Goal: Task Accomplishment & Management: Manage account settings

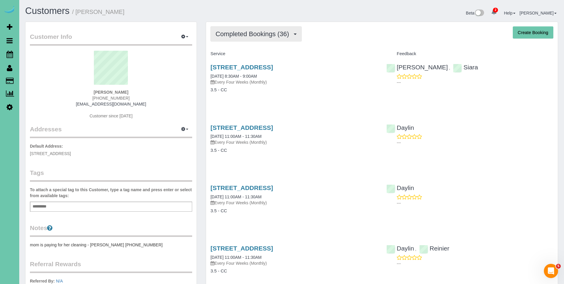
click at [251, 31] on span "Completed Bookings (36)" at bounding box center [254, 33] width 76 height 7
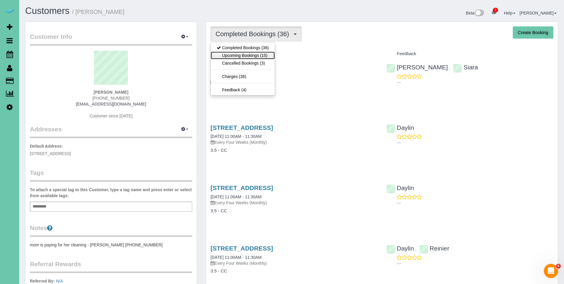
click at [245, 56] on link "Upcoming Bookings (15)" at bounding box center [243, 56] width 64 height 8
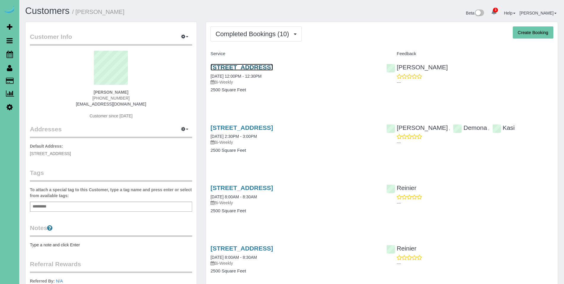
click at [250, 67] on link "[STREET_ADDRESS]" at bounding box center [242, 67] width 62 height 7
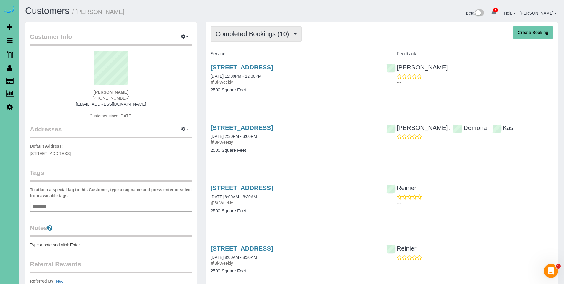
click at [240, 38] on button "Completed Bookings (10)" at bounding box center [256, 33] width 91 height 15
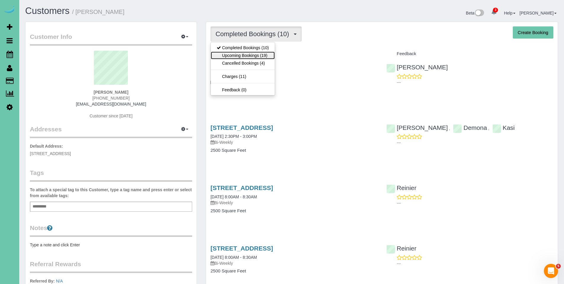
click at [239, 58] on link "Upcoming Bookings (19)" at bounding box center [243, 56] width 64 height 8
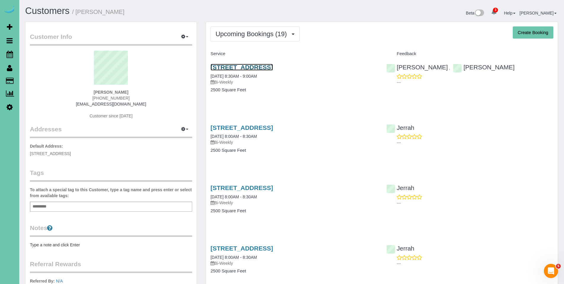
click at [273, 65] on link "5507 Dodge St, Omaha, NE 68132" at bounding box center [242, 67] width 62 height 7
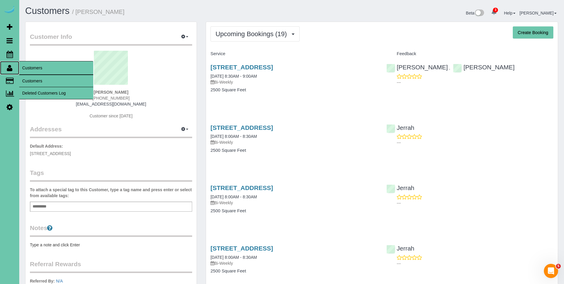
click at [10, 68] on icon at bounding box center [10, 67] width 6 height 7
click at [40, 80] on link "Customers" at bounding box center [56, 81] width 74 height 12
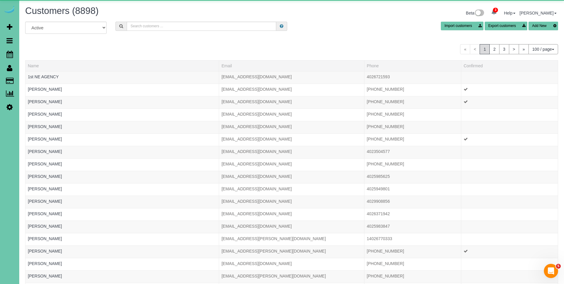
click at [150, 21] on div "Customers (8898) Beta 3 Your Notifications You have 0 alerts × You have 8 to ch…" at bounding box center [292, 14] width 542 height 16
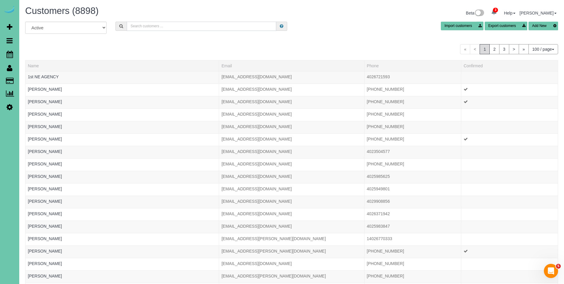
click at [151, 26] on input "text" at bounding box center [202, 26] width 150 height 9
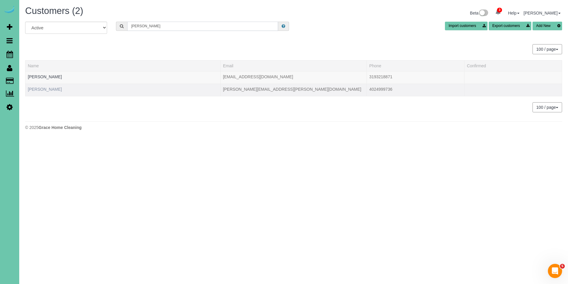
type input "riffle"
click at [35, 91] on link "Tiffany Riffle" at bounding box center [45, 89] width 34 height 5
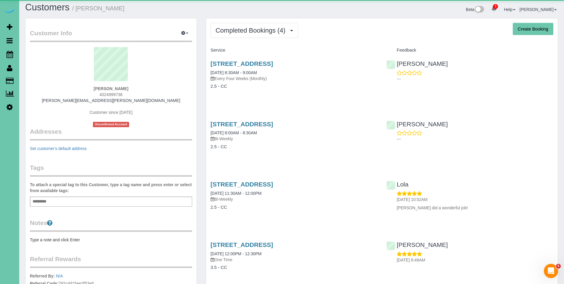
scroll to position [96, 0]
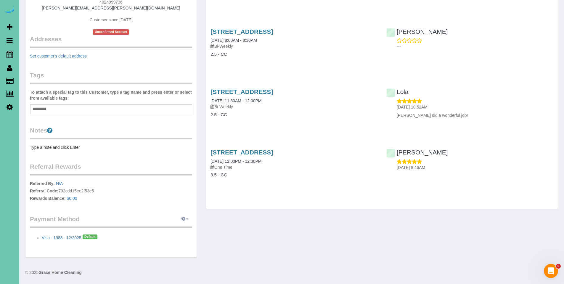
click at [183, 218] on icon "button" at bounding box center [183, 219] width 4 height 4
click at [174, 239] on link "Add Credit/Debit Card" at bounding box center [163, 238] width 55 height 8
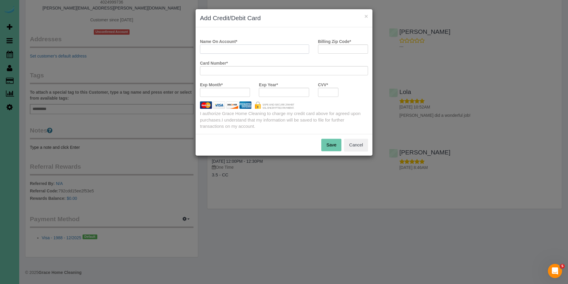
click at [259, 50] on input "Name On Account *" at bounding box center [254, 48] width 109 height 9
type input "tiffany renai riffle"
click at [349, 51] on input "Billing Zip Code *" at bounding box center [343, 48] width 50 height 9
drag, startPoint x: 329, startPoint y: 17, endPoint x: 283, endPoint y: 18, distance: 45.3
click at [283, 18] on h3 "Add Credit/Debit Card" at bounding box center [284, 18] width 168 height 9
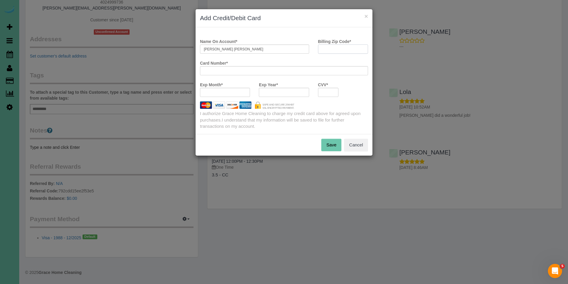
click at [339, 48] on input "Billing Zip Code *" at bounding box center [343, 48] width 50 height 9
type input "68137"
click at [230, 95] on div at bounding box center [225, 92] width 50 height 9
click at [332, 90] on iframe at bounding box center [328, 92] width 13 height 5
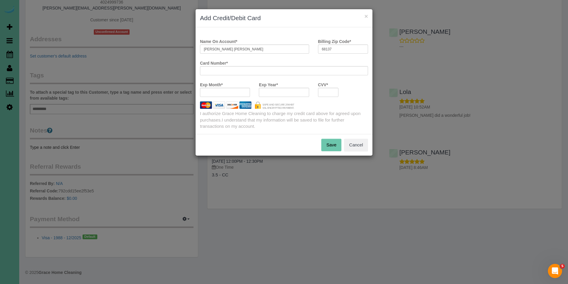
click at [331, 142] on button "Save" at bounding box center [332, 145] width 20 height 12
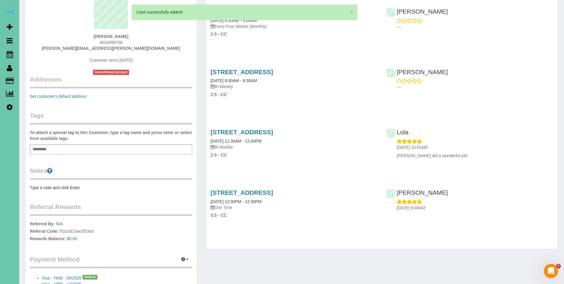
scroll to position [0, 0]
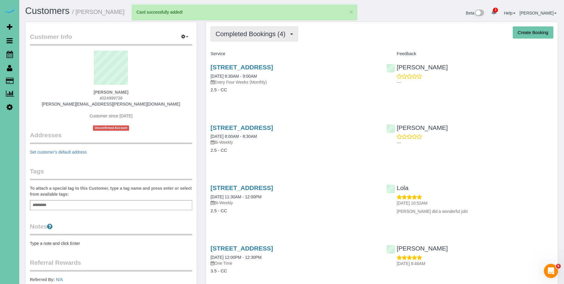
click at [246, 38] on button "Completed Bookings (4)" at bounding box center [255, 33] width 88 height 15
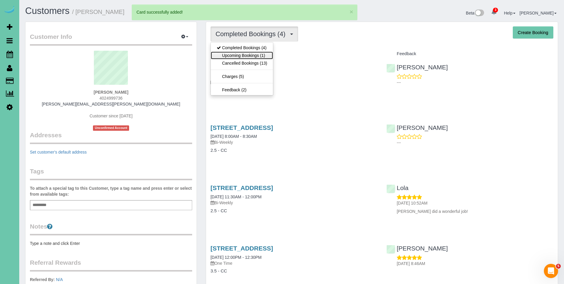
click at [248, 54] on link "Upcoming Bookings (1)" at bounding box center [242, 56] width 62 height 8
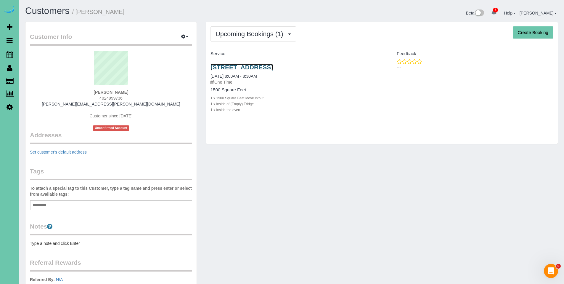
click at [269, 69] on link "6123 S 142nd St, Omaha, NE 68137" at bounding box center [242, 67] width 62 height 7
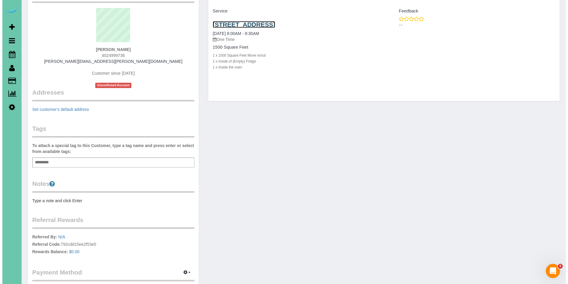
scroll to position [102, 0]
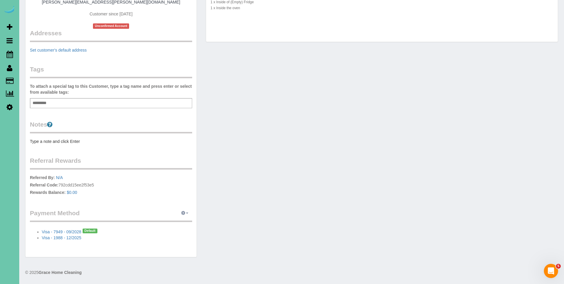
click at [183, 213] on icon "button" at bounding box center [183, 213] width 4 height 4
click at [179, 223] on link "View Payment Methods" at bounding box center [163, 224] width 55 height 8
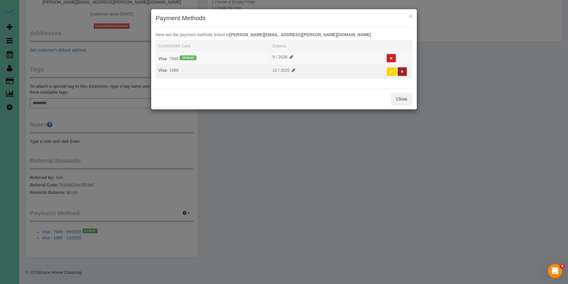
click at [400, 73] on button at bounding box center [402, 71] width 9 height 9
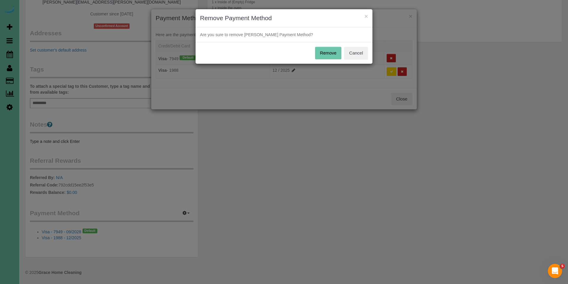
click at [332, 53] on button "Remove" at bounding box center [328, 53] width 27 height 12
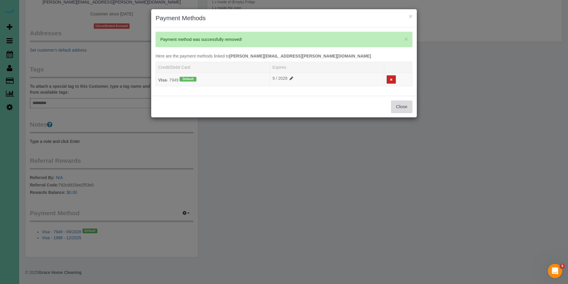
click at [407, 107] on button "Close" at bounding box center [401, 106] width 21 height 12
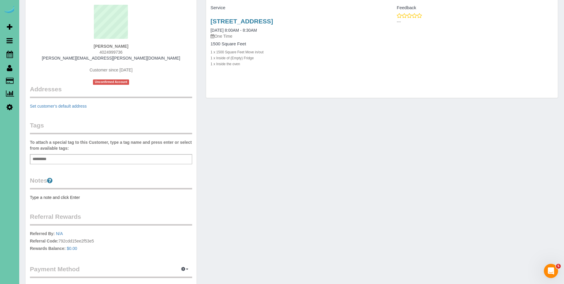
scroll to position [0, 0]
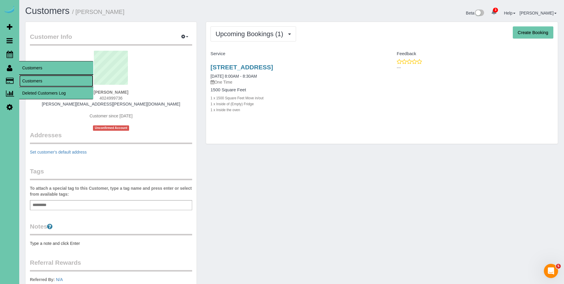
click at [41, 82] on link "Customers" at bounding box center [56, 81] width 74 height 12
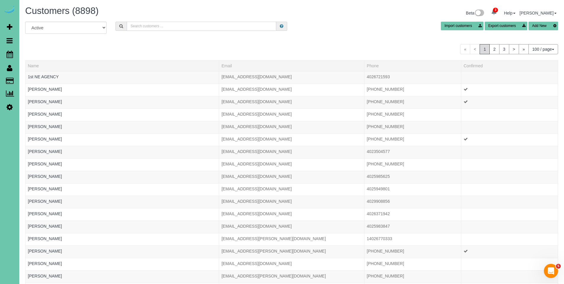
click at [159, 26] on input "text" at bounding box center [202, 26] width 150 height 9
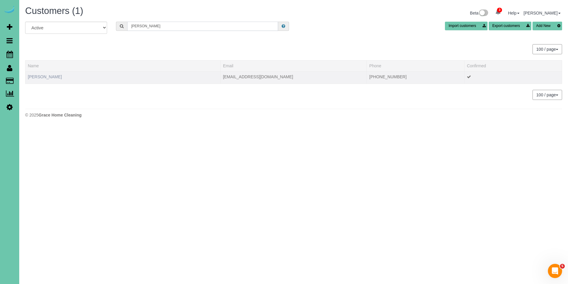
type input "orlich"
click at [45, 78] on link "Sheryl Orlich" at bounding box center [45, 76] width 34 height 5
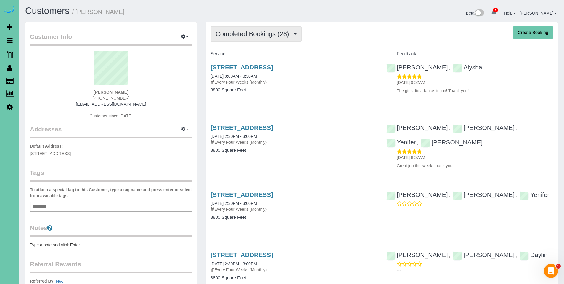
click at [238, 32] on span "Completed Bookings (28)" at bounding box center [254, 33] width 76 height 7
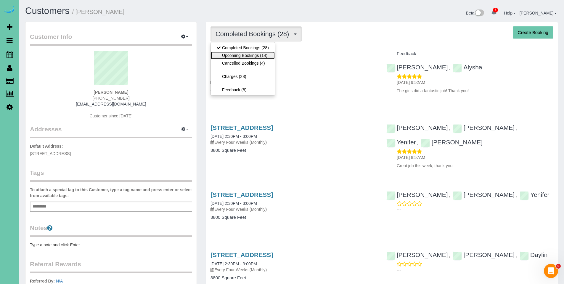
click at [239, 54] on link "Upcoming Bookings (14)" at bounding box center [243, 56] width 64 height 8
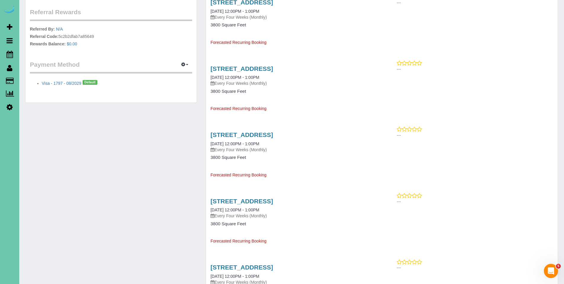
scroll to position [257, 0]
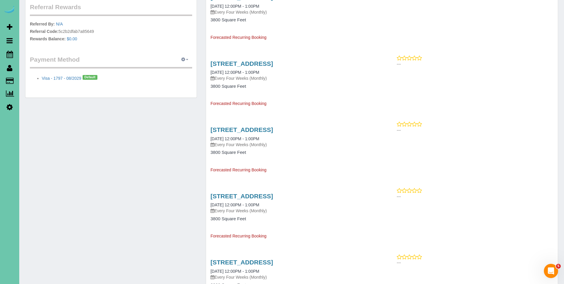
click at [185, 59] on button "button" at bounding box center [184, 59] width 15 height 9
click at [161, 77] on link "Add Credit/Debit Card" at bounding box center [163, 78] width 55 height 8
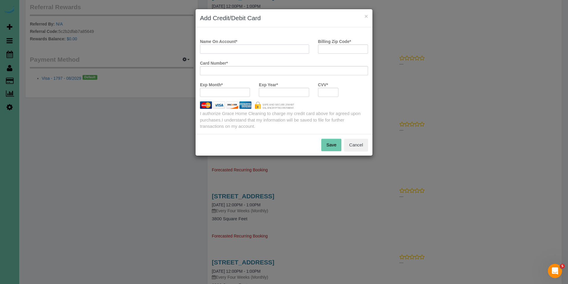
click at [245, 49] on input "Name On Account *" at bounding box center [254, 48] width 109 height 9
click at [219, 49] on input "Sherly ORlich" at bounding box center [254, 48] width 109 height 9
click at [342, 49] on input "Billing Zip Code *" at bounding box center [343, 48] width 50 height 9
drag, startPoint x: 214, startPoint y: 47, endPoint x: 221, endPoint y: 50, distance: 6.7
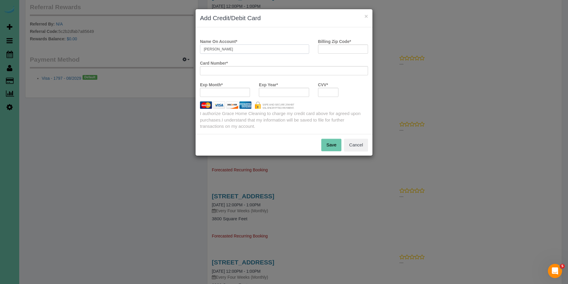
click at [214, 47] on input "Sherly Orlich" at bounding box center [254, 48] width 109 height 9
type input "Sherly J Orlich"
click at [337, 45] on input "Billing Zip Code *" at bounding box center [343, 48] width 50 height 9
type input "68116"
click at [228, 95] on div at bounding box center [225, 92] width 50 height 9
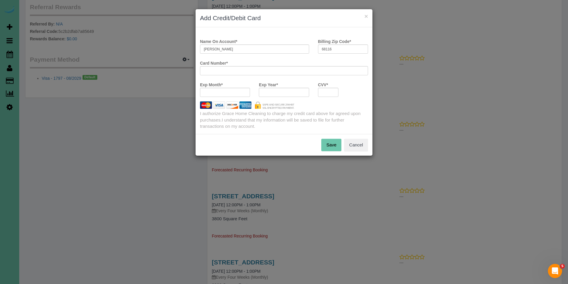
click at [332, 149] on button "Save" at bounding box center [332, 145] width 20 height 12
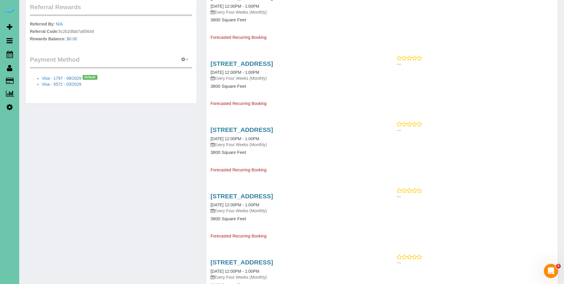
click at [184, 58] on icon "button" at bounding box center [183, 59] width 4 height 4
click at [167, 72] on link "View Payment Methods" at bounding box center [163, 71] width 55 height 8
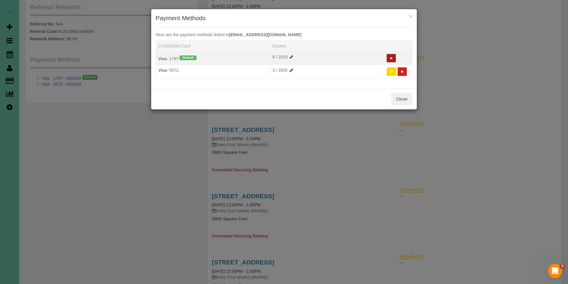
click at [391, 59] on icon at bounding box center [391, 58] width 3 height 3
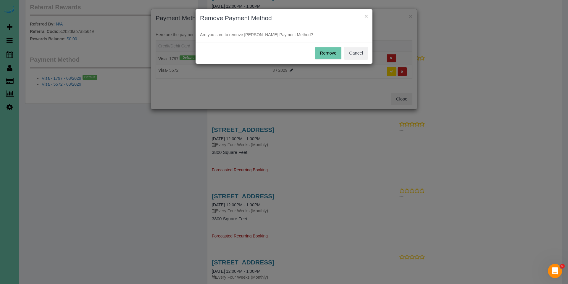
click at [329, 56] on button "Remove" at bounding box center [328, 53] width 27 height 12
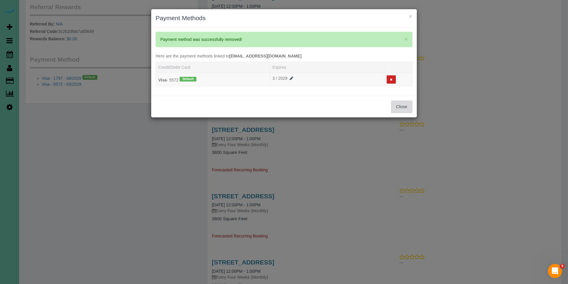
click at [405, 107] on button "Close" at bounding box center [401, 106] width 21 height 12
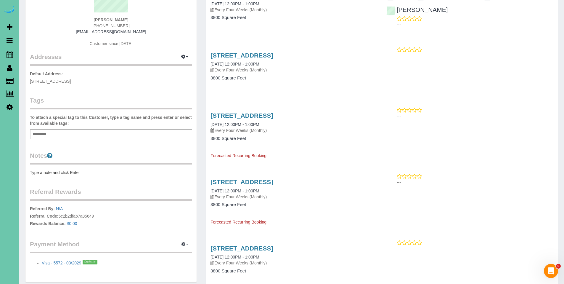
scroll to position [0, 0]
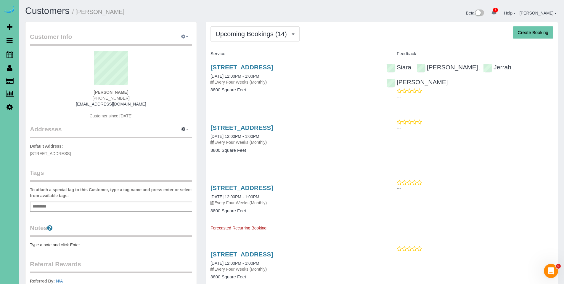
click at [183, 36] on icon "button" at bounding box center [183, 37] width 4 height 4
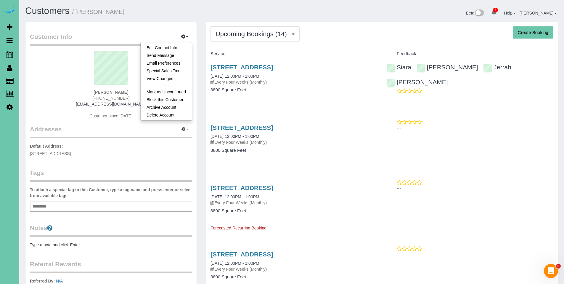
click at [48, 96] on div "Sheryl Orlich 402-681-7617 sjo@teamorlich.com Customer since 2021" at bounding box center [111, 88] width 162 height 74
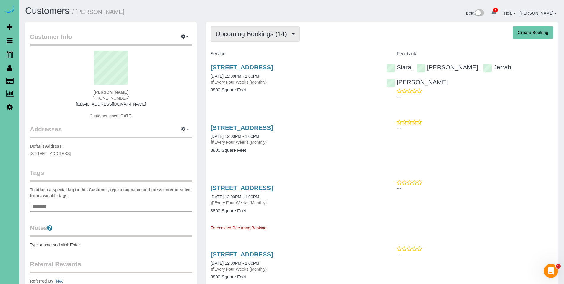
click at [262, 32] on span "Upcoming Bookings (14)" at bounding box center [253, 33] width 74 height 7
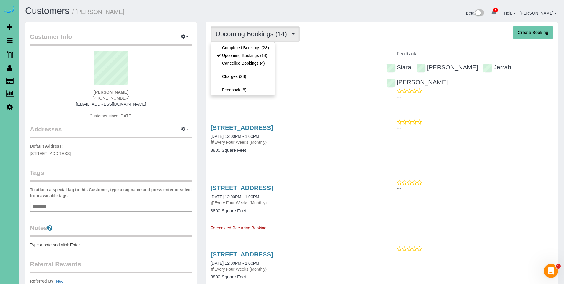
click at [341, 38] on div "Upcoming Bookings (14) Completed Bookings (28) Upcoming Bookings (14) Cancelled…" at bounding box center [382, 33] width 343 height 15
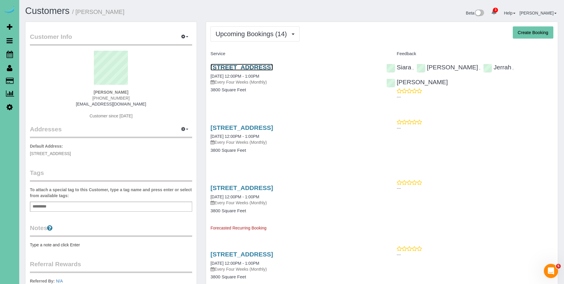
click at [256, 68] on link "5815 North 166th Street, Omaha, NE 68116" at bounding box center [242, 67] width 62 height 7
click at [183, 36] on icon "button" at bounding box center [183, 37] width 4 height 4
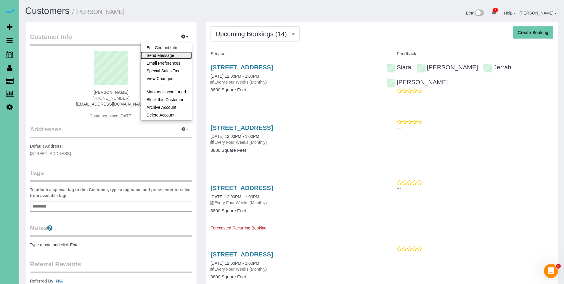
click at [170, 54] on link "Send Message" at bounding box center [166, 56] width 51 height 8
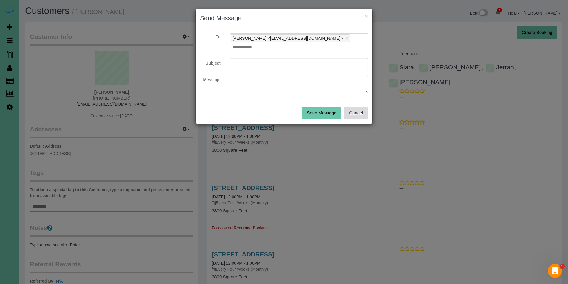
click at [360, 107] on button "Cancel" at bounding box center [356, 113] width 24 height 12
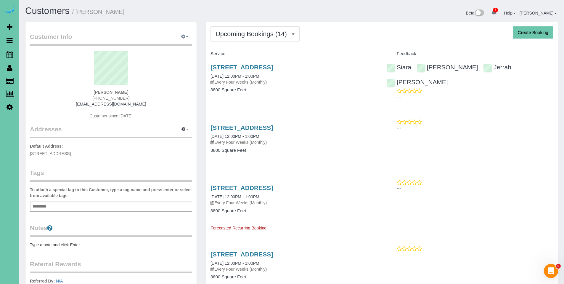
click at [184, 38] on icon "button" at bounding box center [183, 37] width 4 height 4
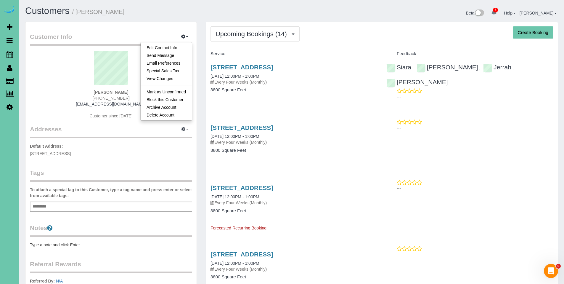
click at [68, 75] on sui-profile-pic at bounding box center [110, 70] width 153 height 38
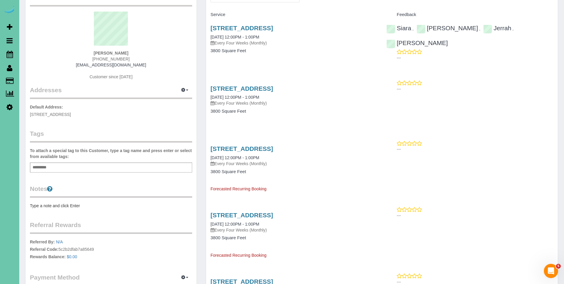
scroll to position [91, 0]
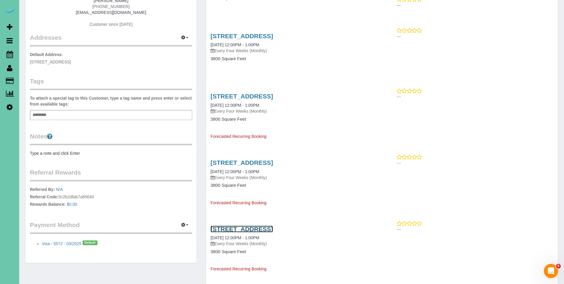
click at [239, 232] on link "5815 North 166th Street, Omaha, NE 68116" at bounding box center [242, 228] width 62 height 7
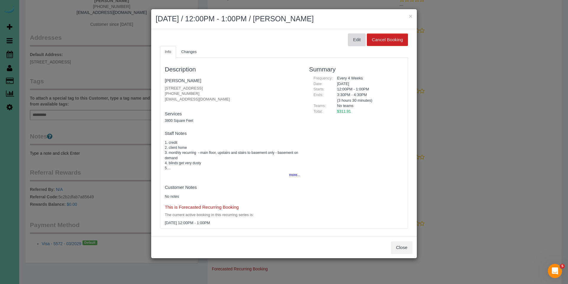
click at [352, 38] on button "Edit" at bounding box center [357, 39] width 18 height 12
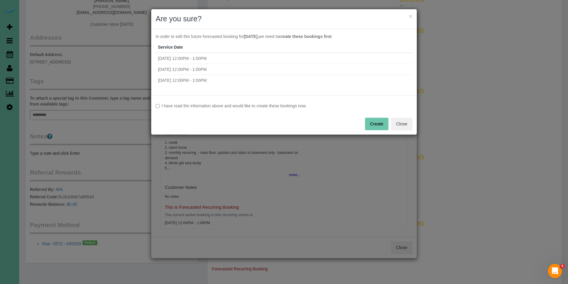
click at [202, 106] on label "I have read the information above and would like to create these bookings now." at bounding box center [284, 106] width 257 height 6
click at [374, 125] on button "Create" at bounding box center [376, 124] width 23 height 12
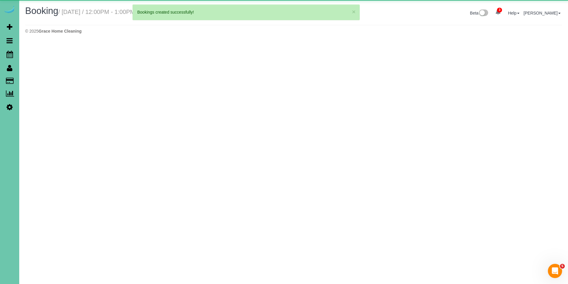
select select "NE"
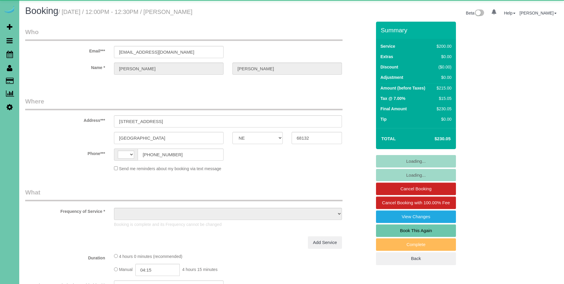
select select "NE"
select select "string:US"
select select "object:653"
select select "string:fspay-3968c753-c05a-4aa9-8084-07b39f66dfdc"
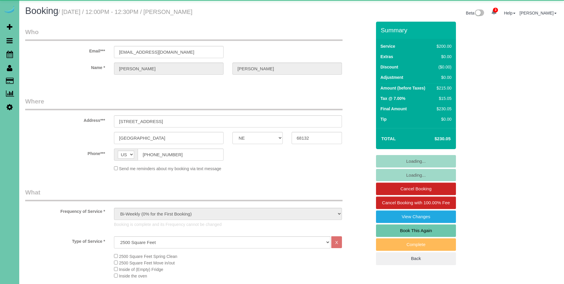
select select "object:937"
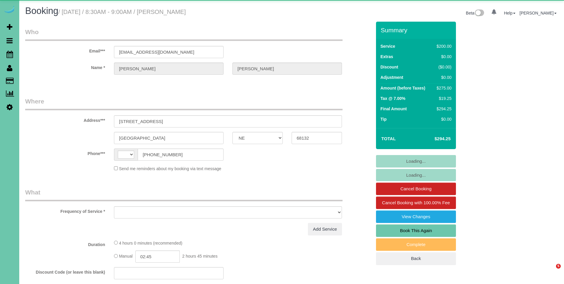
select select "NE"
select select "string:[GEOGRAPHIC_DATA]"
select select "object:652"
select select "string:fspay-3968c753-c05a-4aa9-8084-07b39f66dfdc"
select select "object:836"
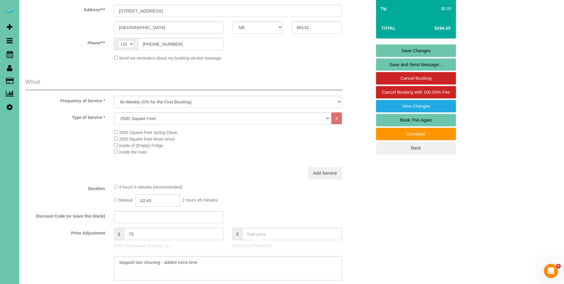
scroll to position [105, 0]
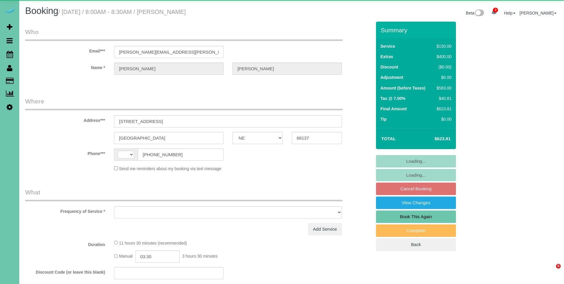
select select "NE"
select select "string:[GEOGRAPHIC_DATA]"
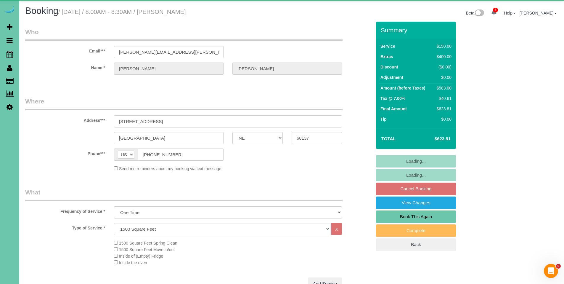
select select "object:657"
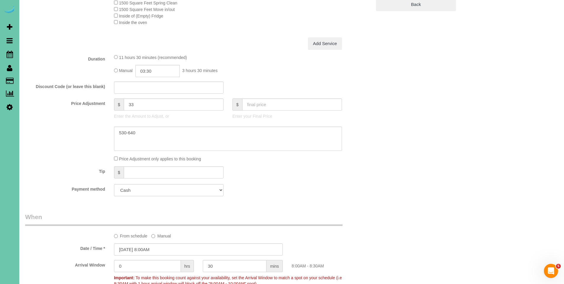
scroll to position [251, 0]
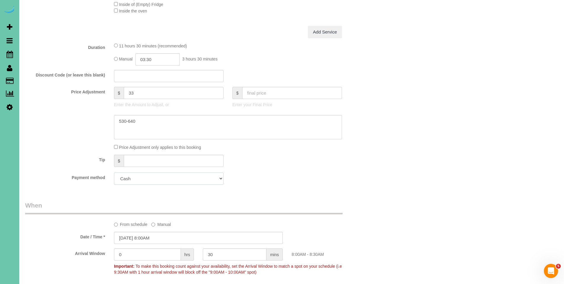
click at [183, 178] on select "Visa - 1988 - 12/2025 Visa - 7949 - 09/2028 (Default) Add Credit Card ─────────…" at bounding box center [169, 178] width 110 height 12
select select "string:fspay-b97b843b-e5e0-4d1f-8d4d-5f5f0d3c520e"
click at [114, 172] on select "Visa - 1988 - 12/2025 Visa - 7949 - 09/2028 (Default) Add Credit Card ─────────…" at bounding box center [169, 178] width 110 height 12
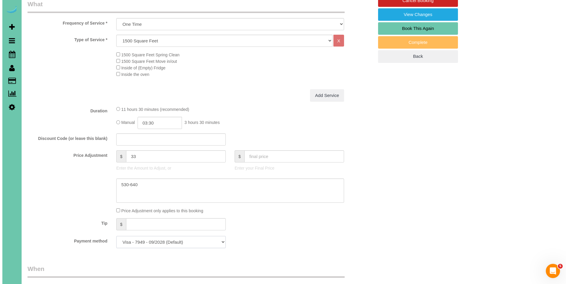
scroll to position [0, 0]
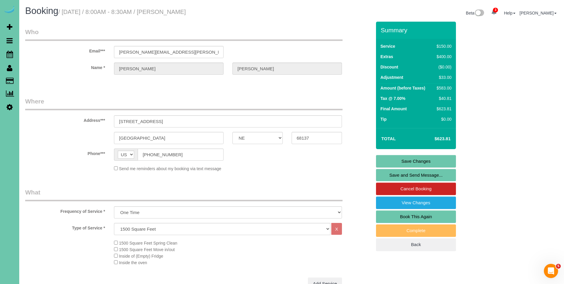
click at [431, 160] on link "Save Changes" at bounding box center [416, 161] width 80 height 12
